Goal: Ask a question

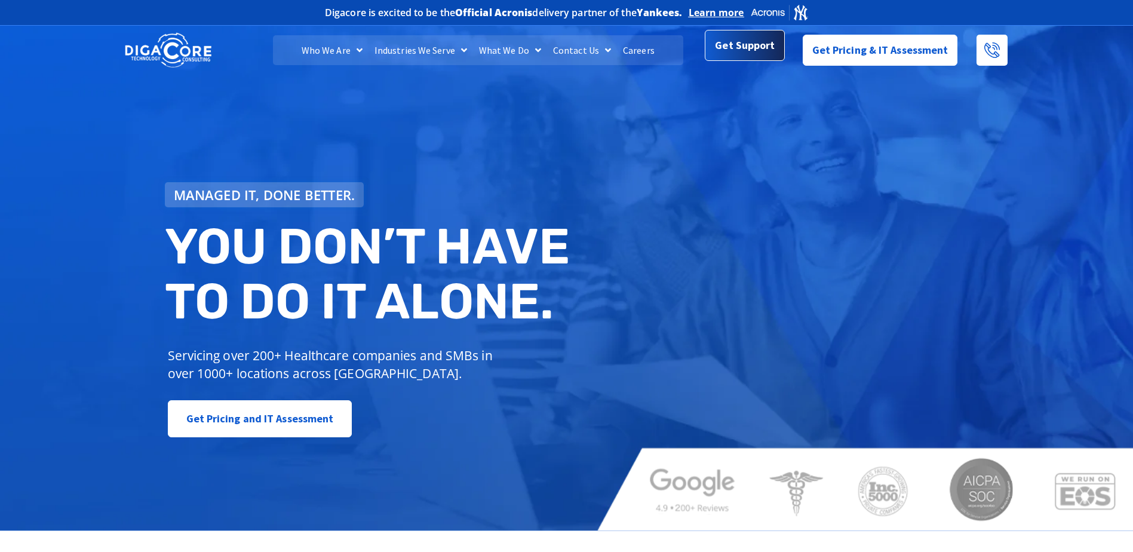
click at [761, 54] on span "Get Support" at bounding box center [745, 45] width 60 height 24
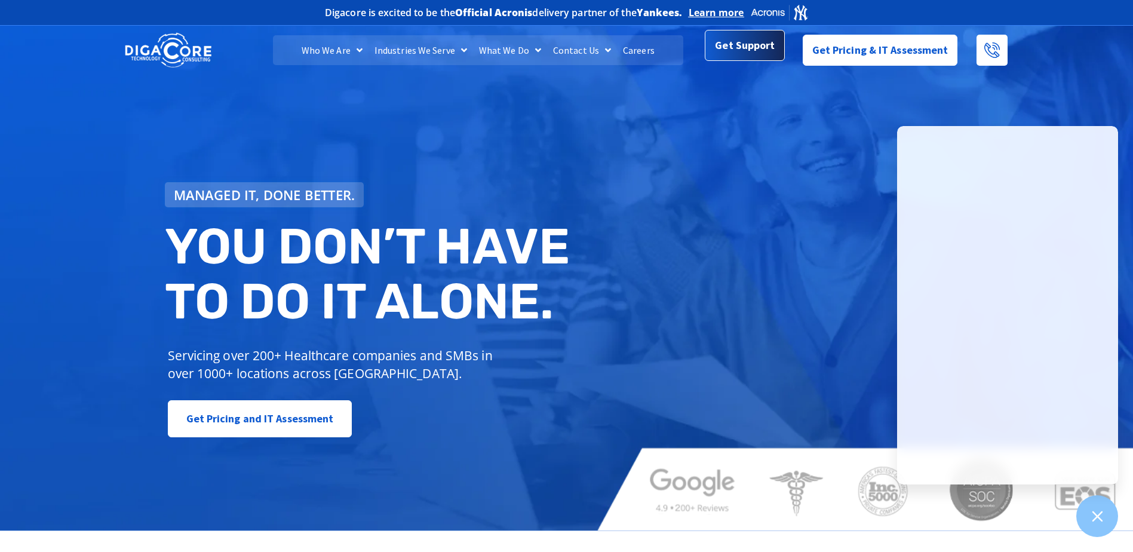
click at [718, 48] on span "Get Support" at bounding box center [745, 45] width 60 height 24
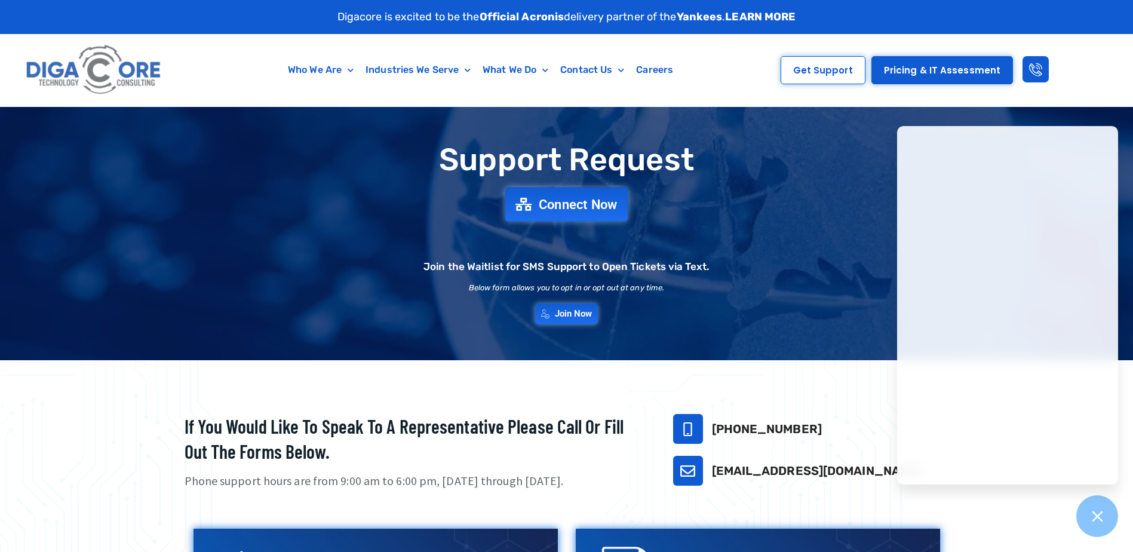
click at [584, 200] on span "Connect Now" at bounding box center [578, 204] width 79 height 13
